Goal: Navigation & Orientation: Find specific page/section

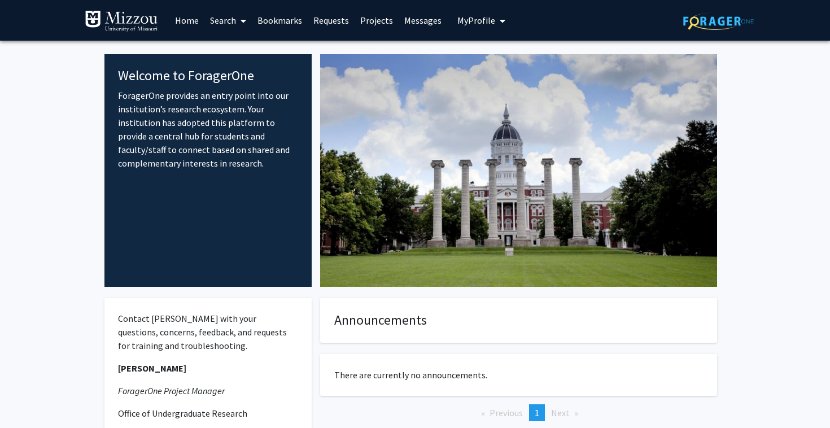
click at [281, 17] on link "Bookmarks" at bounding box center [280, 21] width 56 height 40
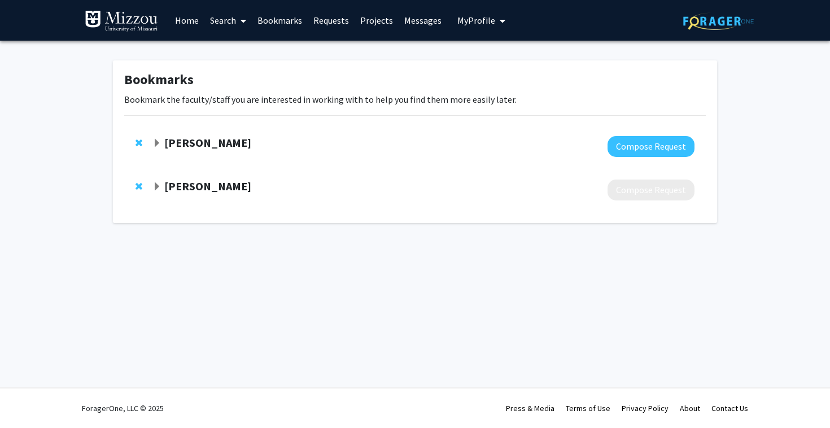
click at [200, 180] on strong "[PERSON_NAME]" at bounding box center [207, 186] width 87 height 14
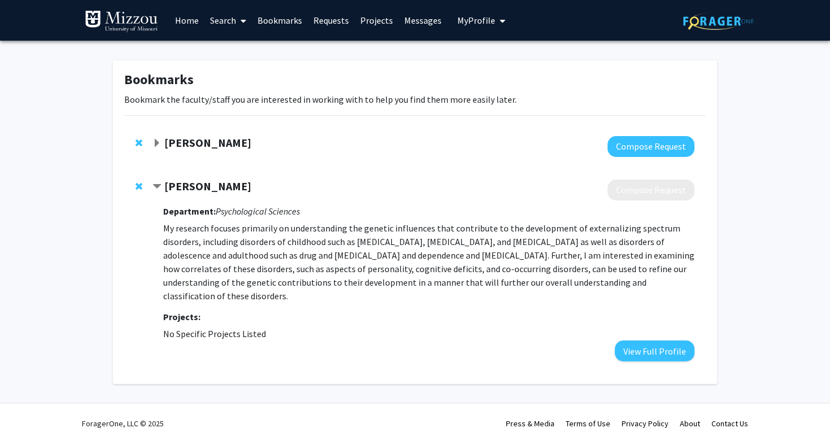
click at [200, 181] on strong "[PERSON_NAME]" at bounding box center [207, 186] width 87 height 14
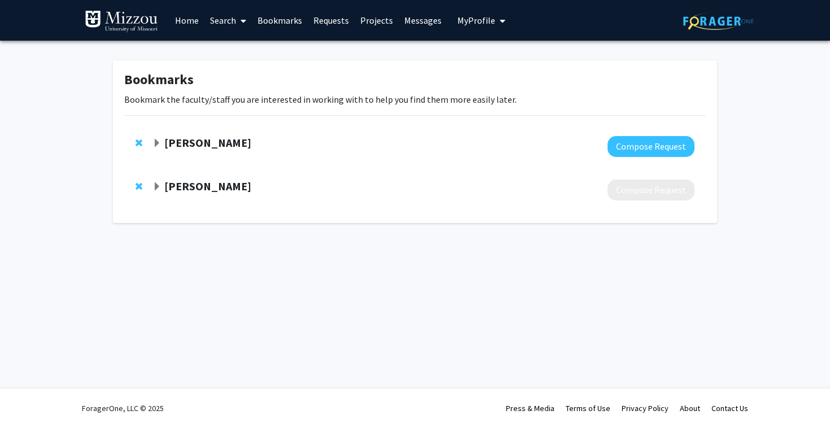
click at [200, 181] on strong "[PERSON_NAME]" at bounding box center [207, 186] width 87 height 14
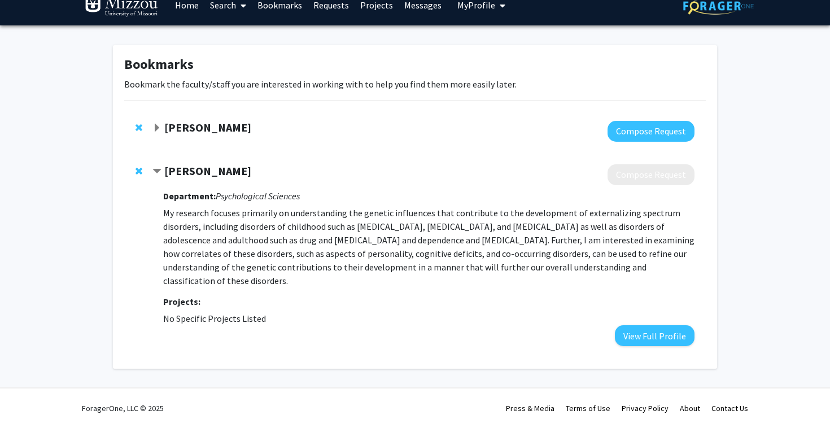
scroll to position [16, 0]
click at [218, 121] on strong "[PERSON_NAME]" at bounding box center [207, 127] width 87 height 14
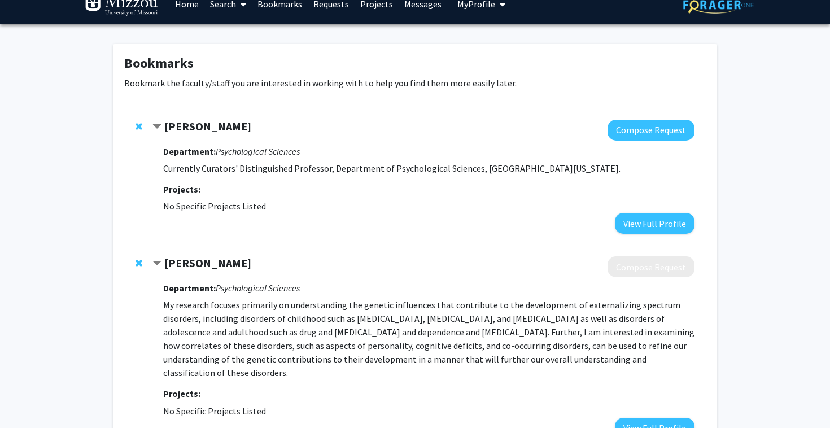
click at [141, 267] on span "Remove Ian Gizer from bookmarks" at bounding box center [138, 262] width 7 height 9
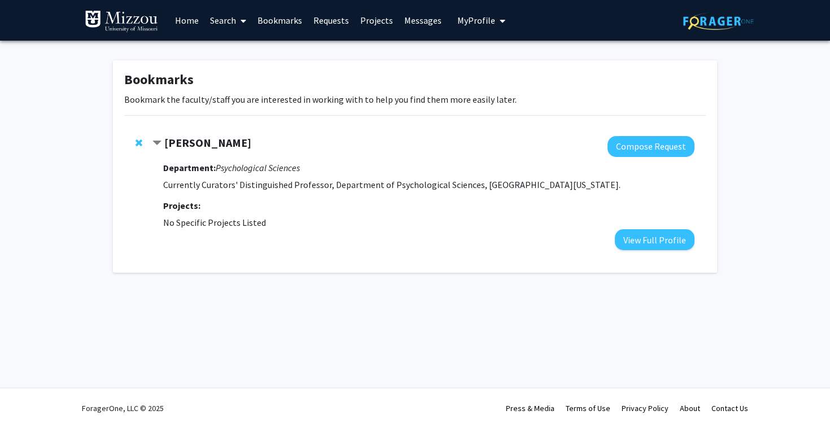
scroll to position [0, 0]
click at [206, 144] on strong "[PERSON_NAME]" at bounding box center [207, 142] width 87 height 14
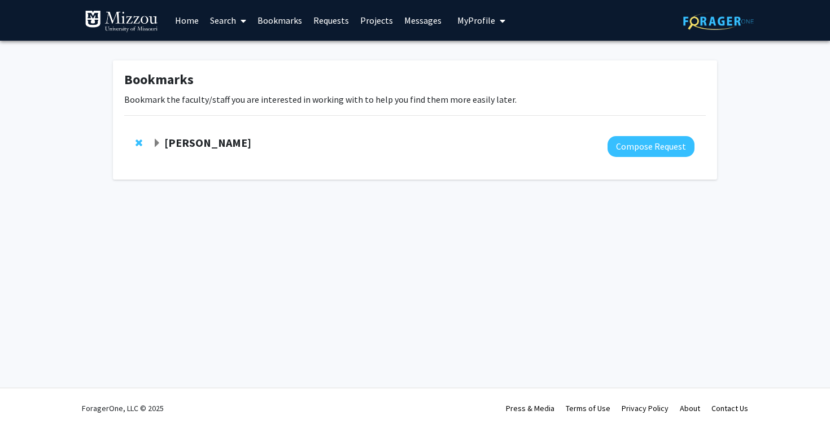
click at [206, 20] on link "Search" at bounding box center [227, 21] width 47 height 40
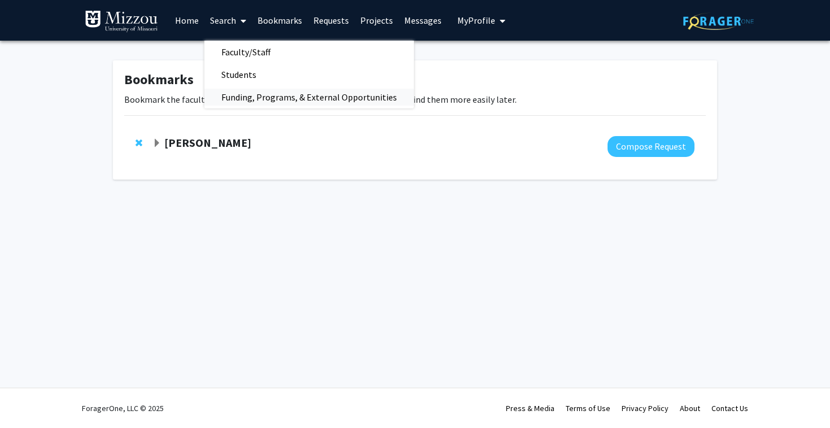
click at [250, 102] on span "Funding, Programs, & External Opportunities" at bounding box center [308, 97] width 209 height 23
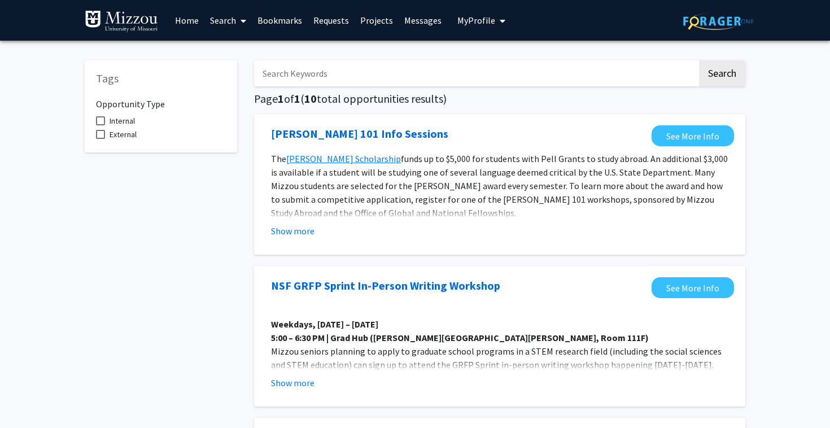
click at [208, 26] on link "Search" at bounding box center [227, 21] width 47 height 40
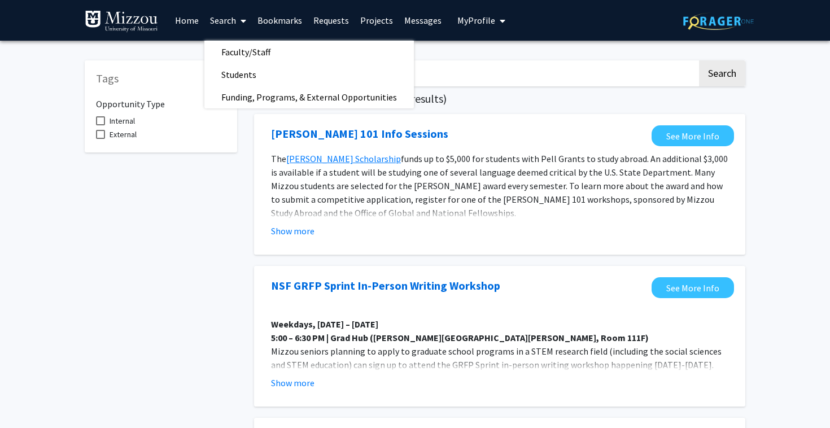
click at [190, 20] on link "Home" at bounding box center [186, 21] width 35 height 40
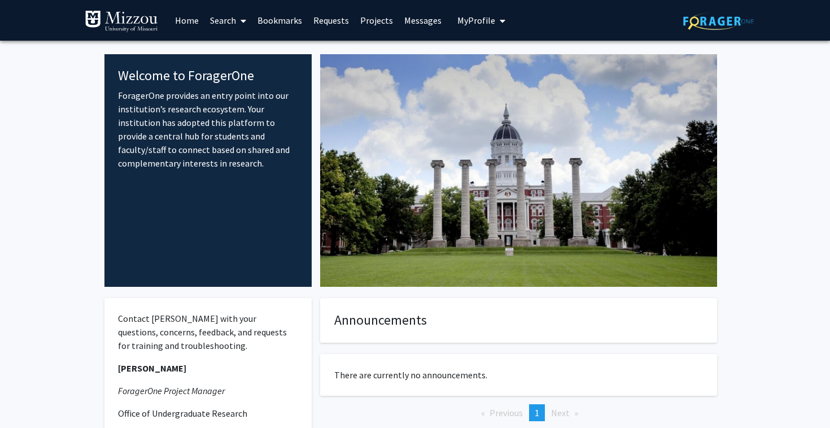
click at [475, 20] on span "My Profile" at bounding box center [476, 20] width 38 height 11
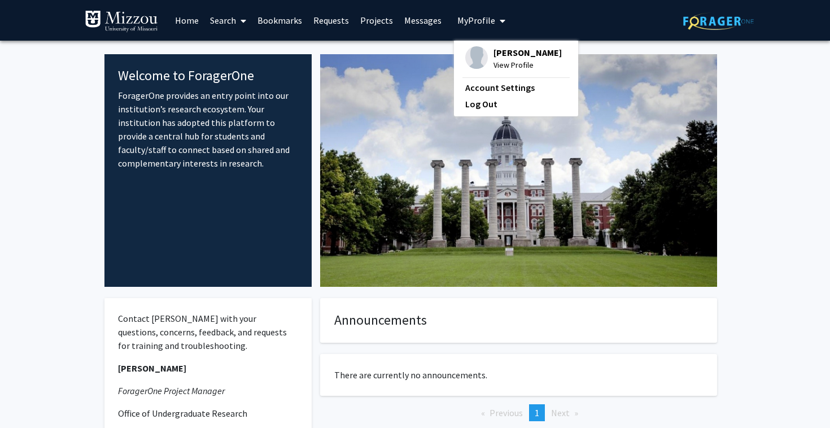
click at [419, 13] on link "Messages" at bounding box center [422, 21] width 49 height 40
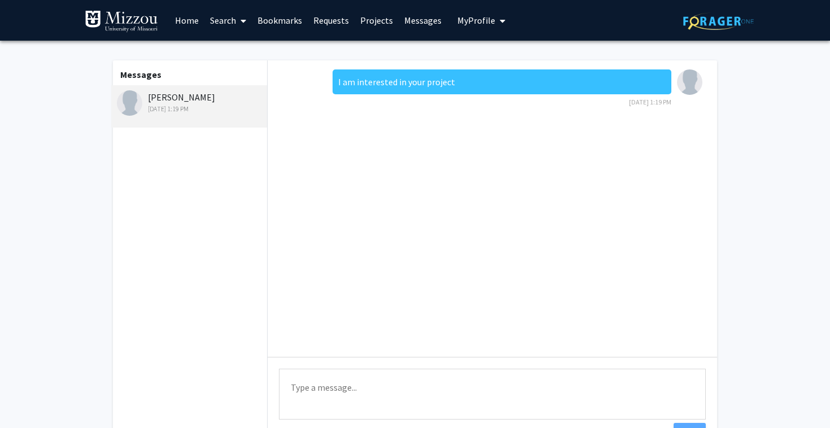
click at [384, 17] on link "Projects" at bounding box center [376, 21] width 44 height 40
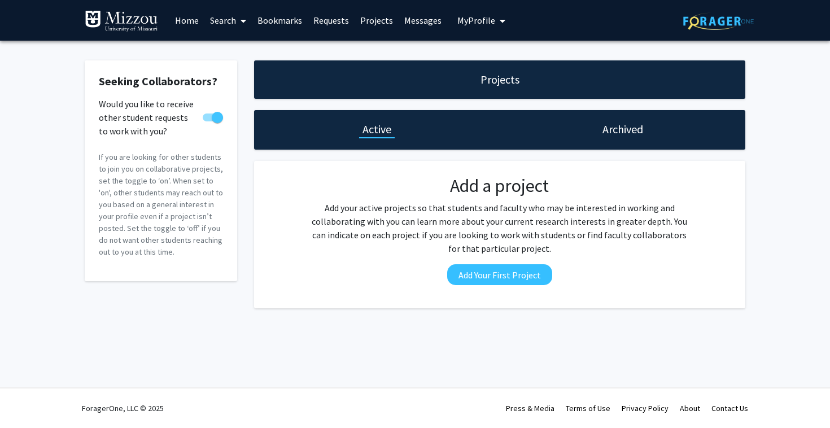
click at [343, 23] on link "Requests" at bounding box center [331, 21] width 47 height 40
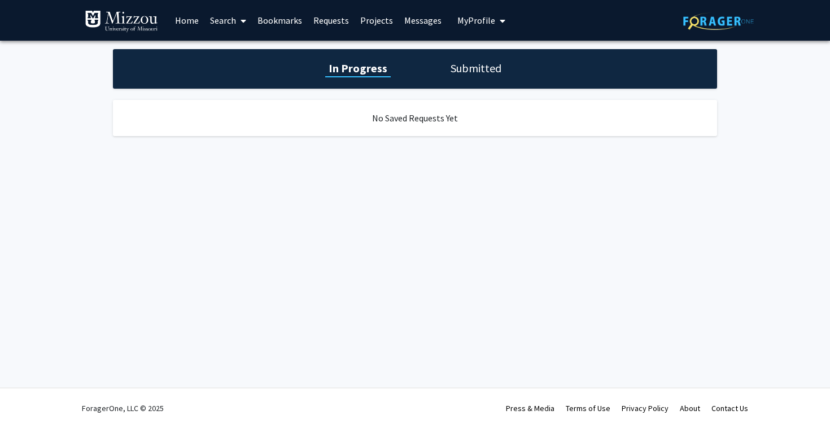
click at [441, 65] on div "In Progress Submitted" at bounding box center [415, 69] width 604 height 40
click at [456, 71] on h1 "Submitted" at bounding box center [476, 68] width 58 height 16
click at [362, 63] on h1 "In Progress" at bounding box center [356, 68] width 60 height 16
click at [275, 23] on link "Bookmarks" at bounding box center [280, 21] width 56 height 40
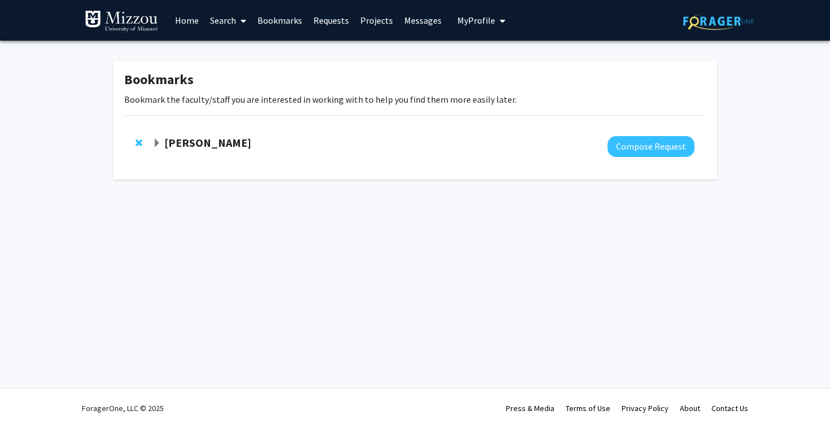
click at [225, 21] on link "Search" at bounding box center [227, 21] width 47 height 40
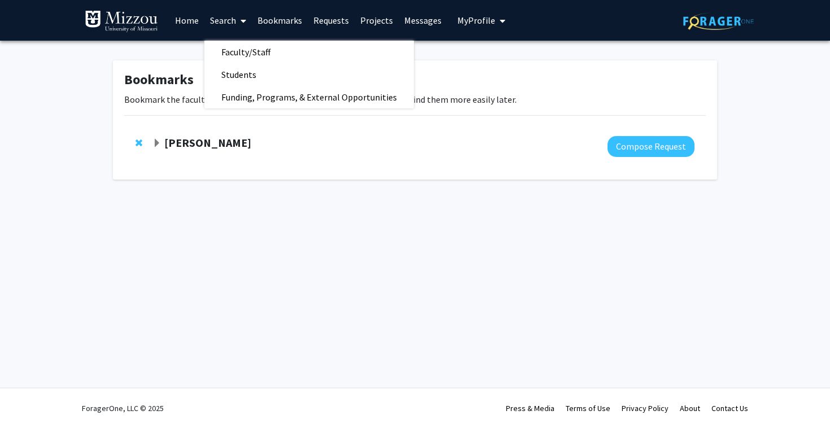
click at [188, 21] on link "Home" at bounding box center [186, 21] width 35 height 40
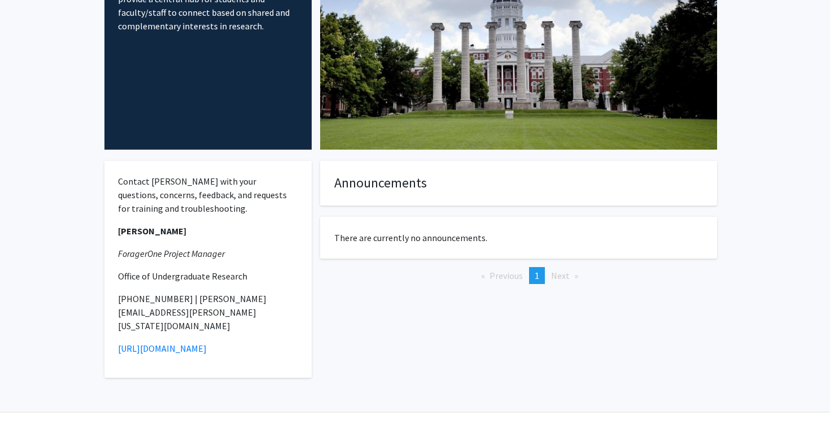
scroll to position [136, 0]
